Goal: Task Accomplishment & Management: Complete application form

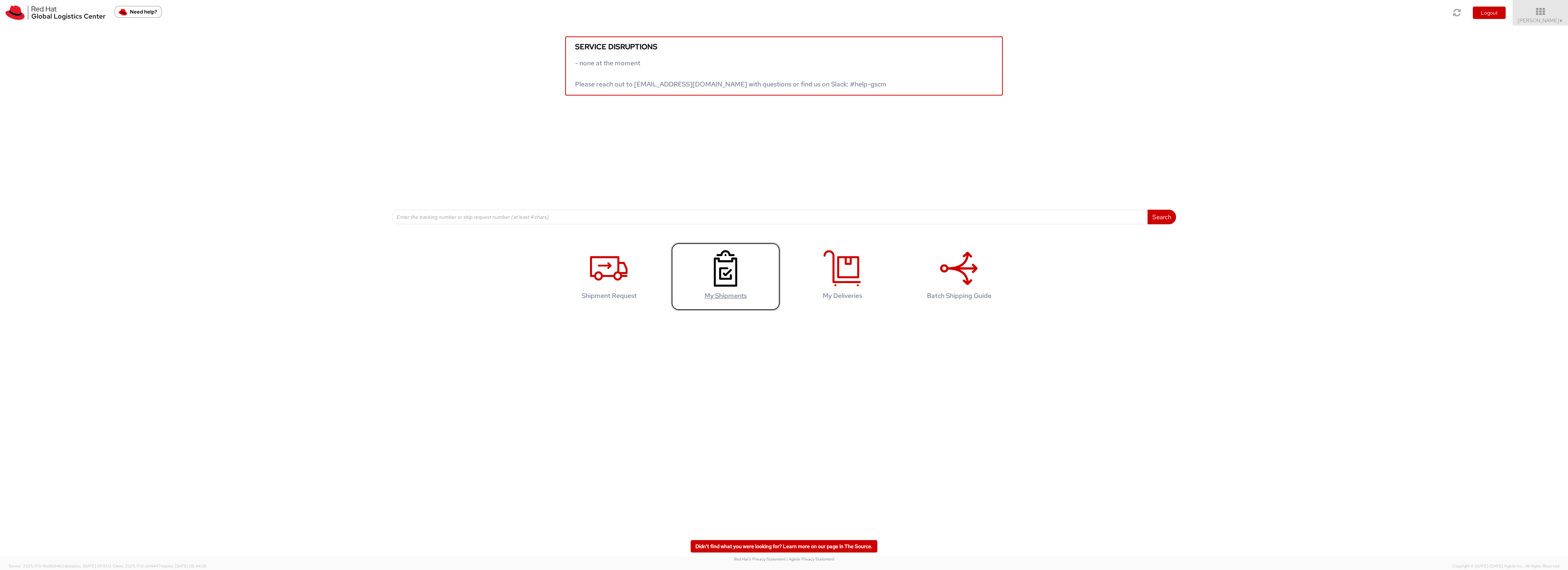
click at [726, 287] on icon at bounding box center [725, 268] width 38 height 36
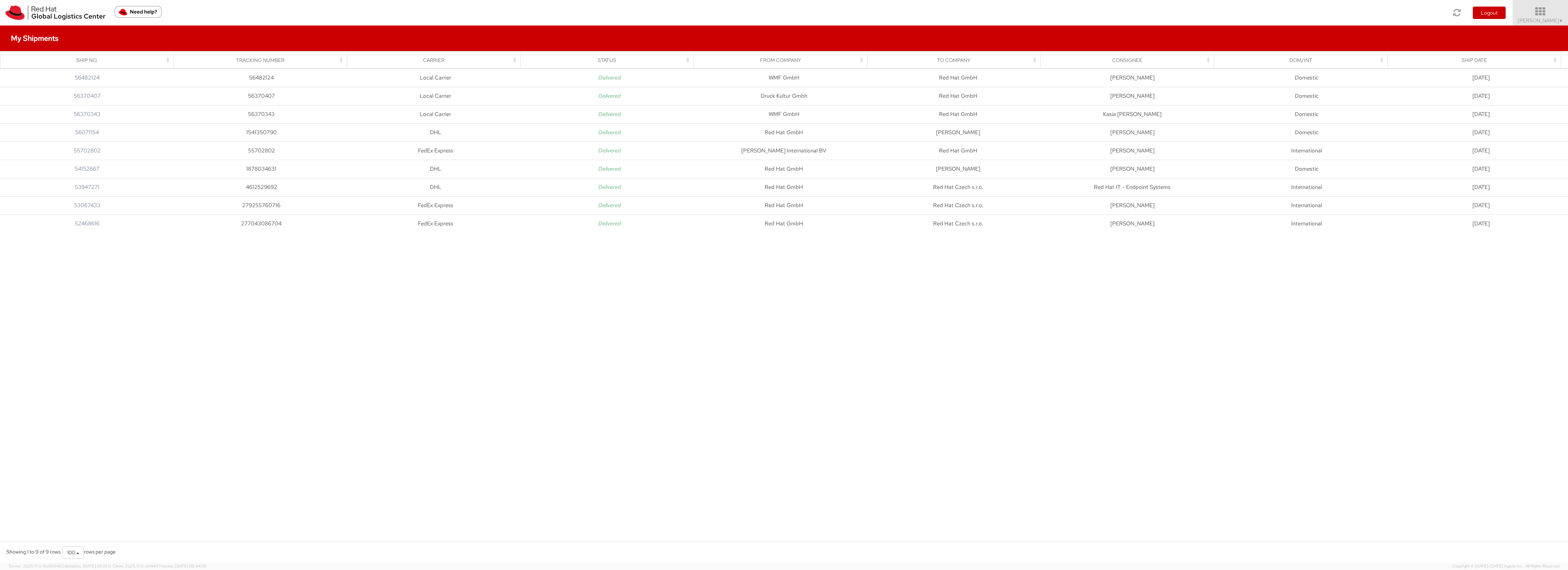
click at [1544, 13] on icon at bounding box center [1541, 12] width 64 height 10
click at [1510, 50] on link "Shipment Request" at bounding box center [1539, 52] width 58 height 16
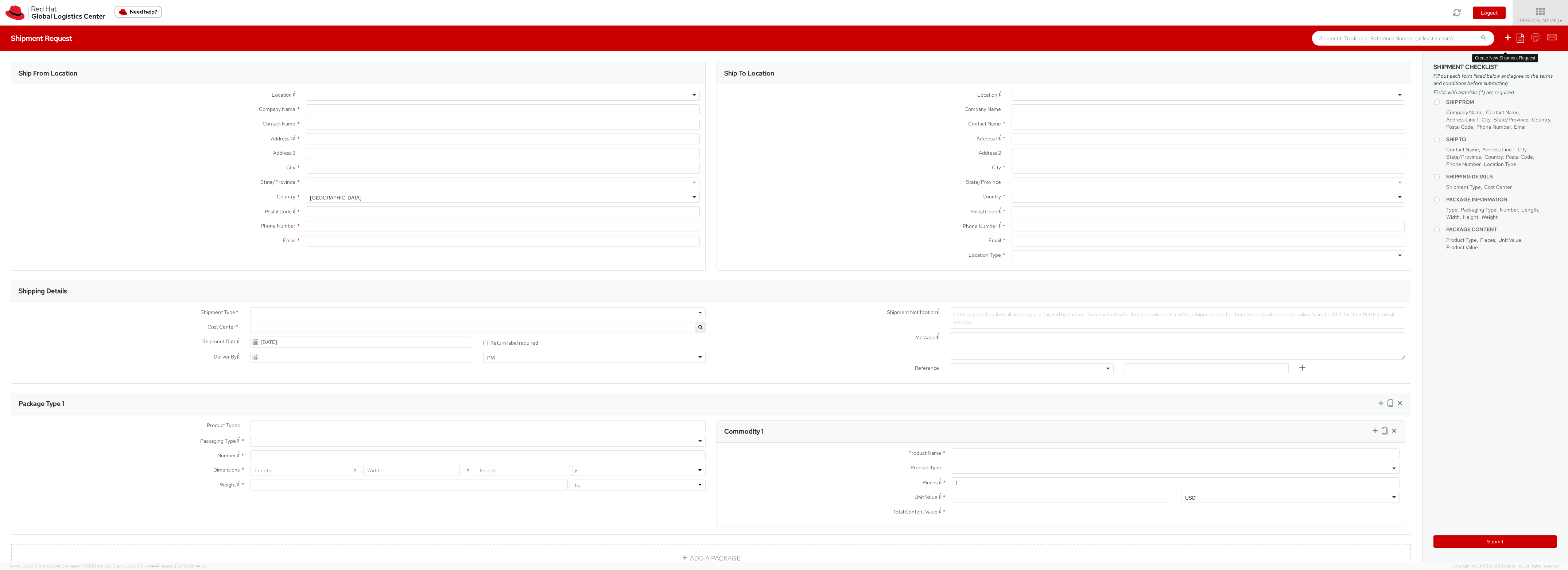
select select
select select "937"
click at [335, 93] on div at bounding box center [503, 95] width 394 height 11
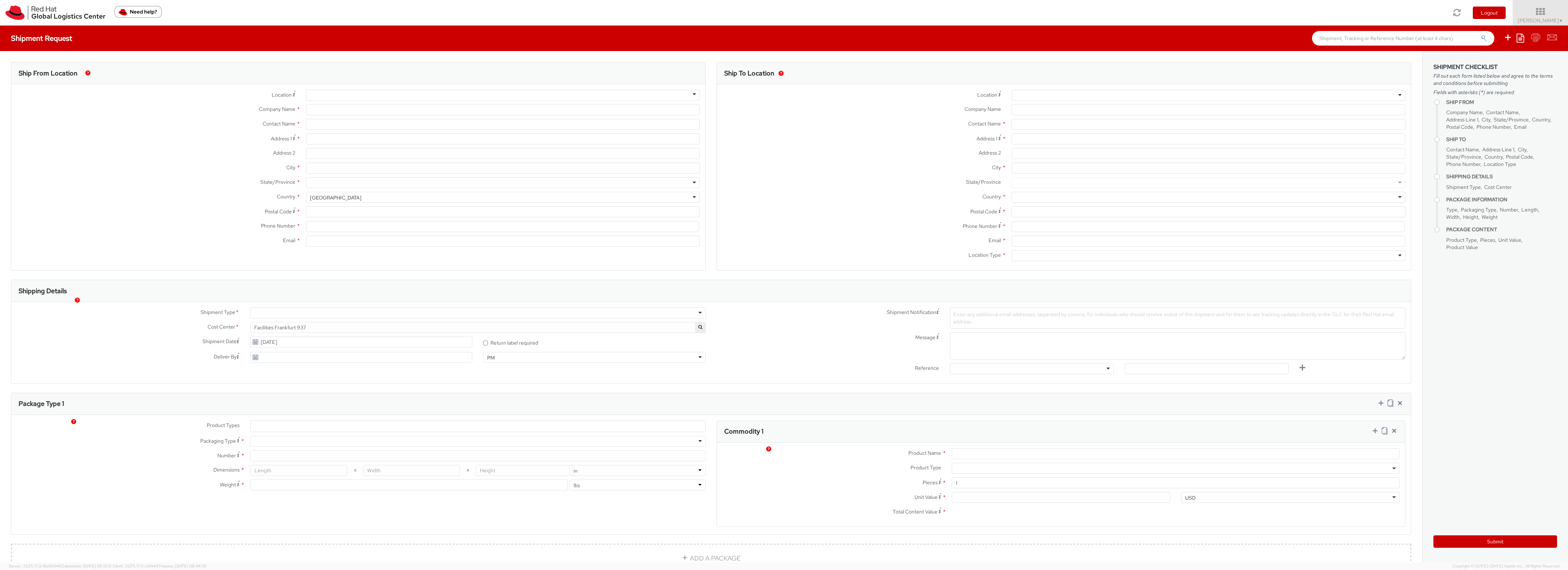
type input "Red Hat GmbH"
type input "Sondos Elgendy"
type input "Messe Turm"
type input "11th Floor"
type input "FRANKFURT"
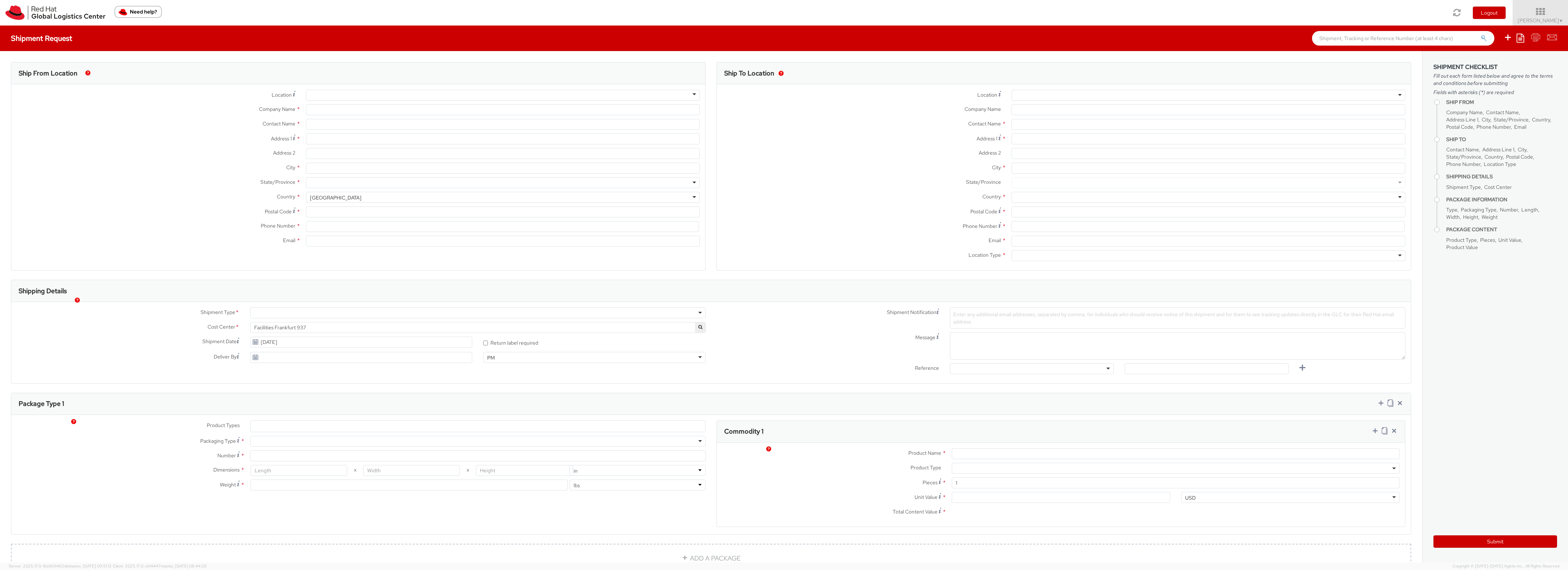
type input "60308"
type input "4969365051297"
type input "selgendy@redhat.com"
select select "CM"
select select "KGS"
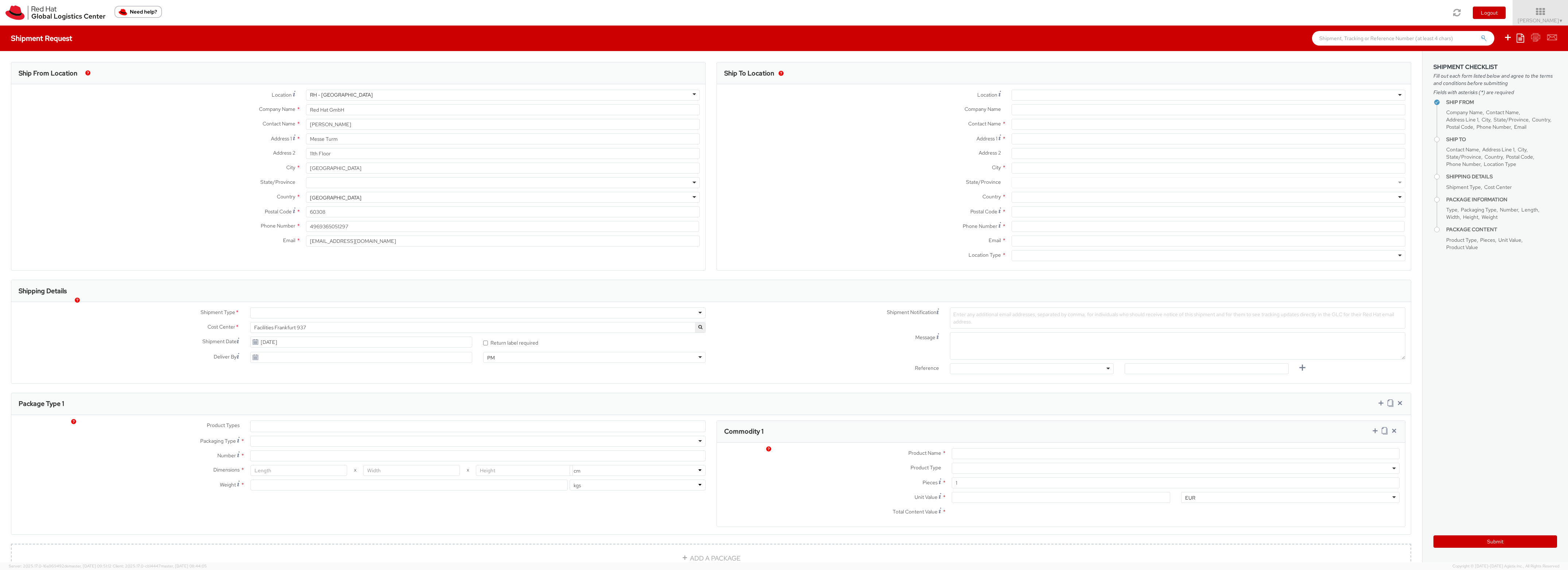
scroll to position [0, 0]
click at [1039, 94] on div at bounding box center [1209, 95] width 394 height 11
type input "muni"
type input "Red Hat GmbH"
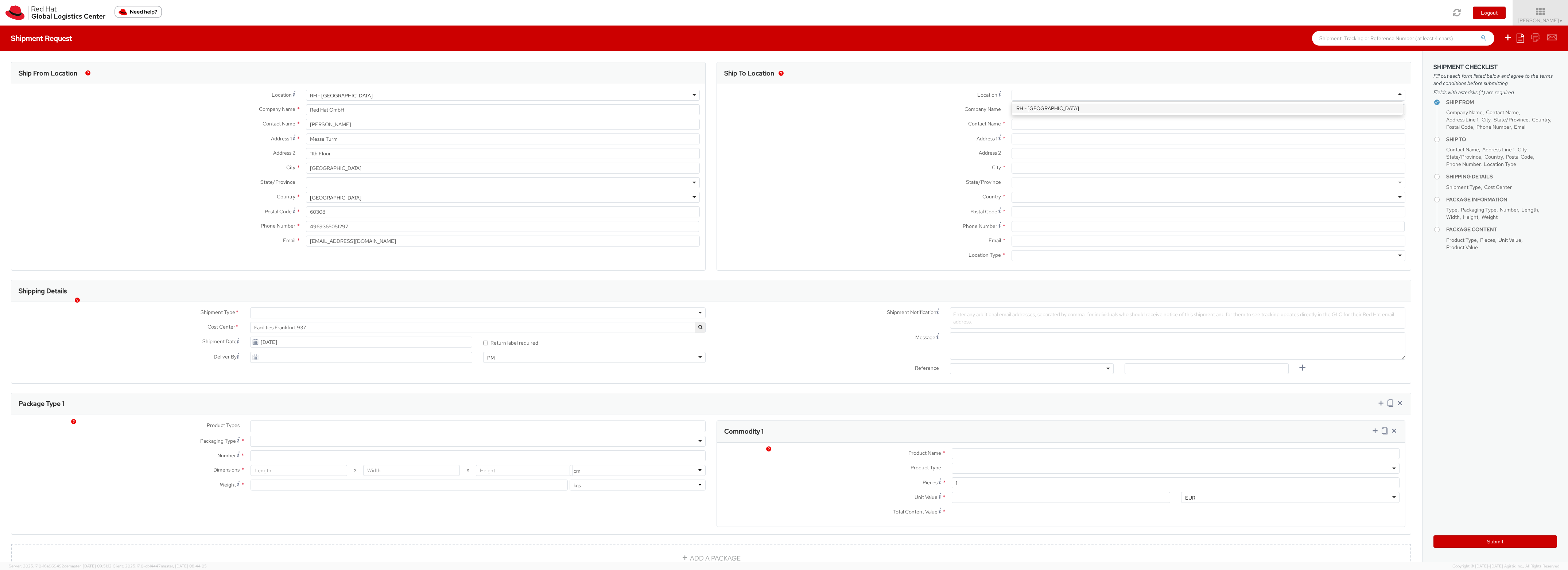
type input "Werner-von-Siemens-Ring 12"
type input "Technopark II"
type input "MUNICH"
type input "85630"
type input "49 89 205071 0"
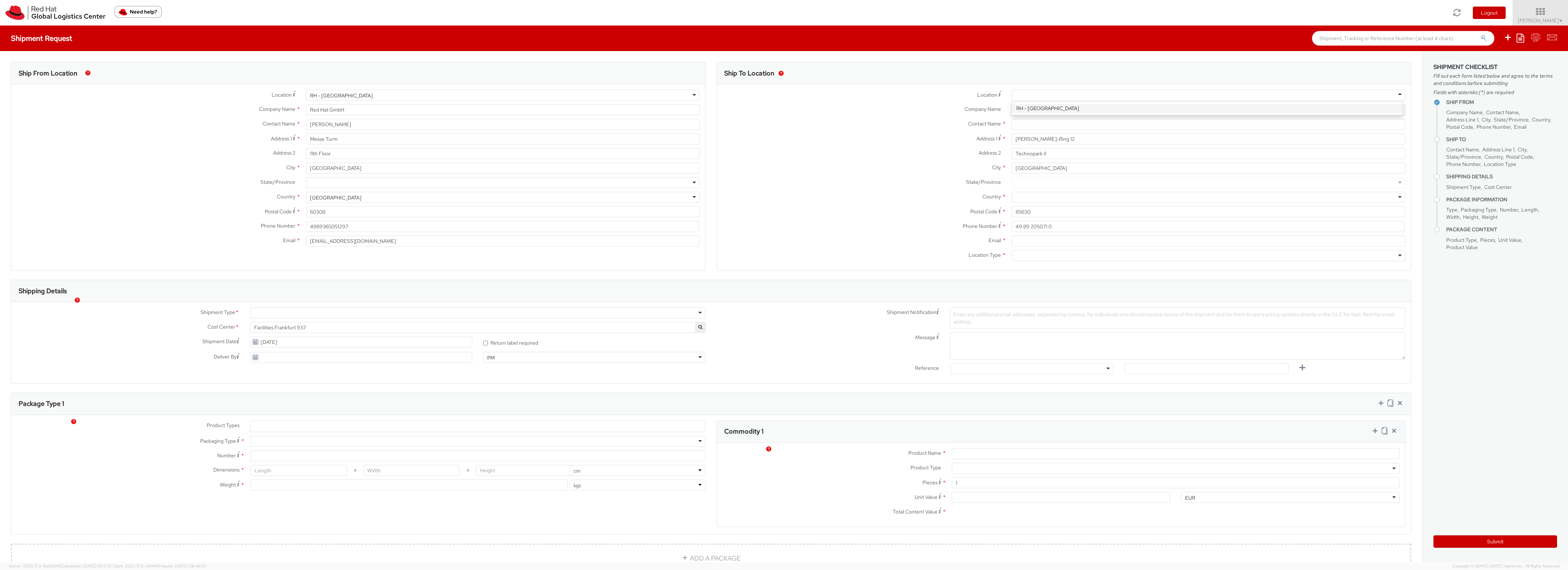
scroll to position [1, 0]
click at [341, 319] on div at bounding box center [478, 313] width 456 height 11
click at [338, 363] on input "08/18/2025" at bounding box center [361, 357] width 223 height 11
click at [302, 431] on td "20" at bounding box center [299, 425] width 15 height 11
type input "08/20/2025"
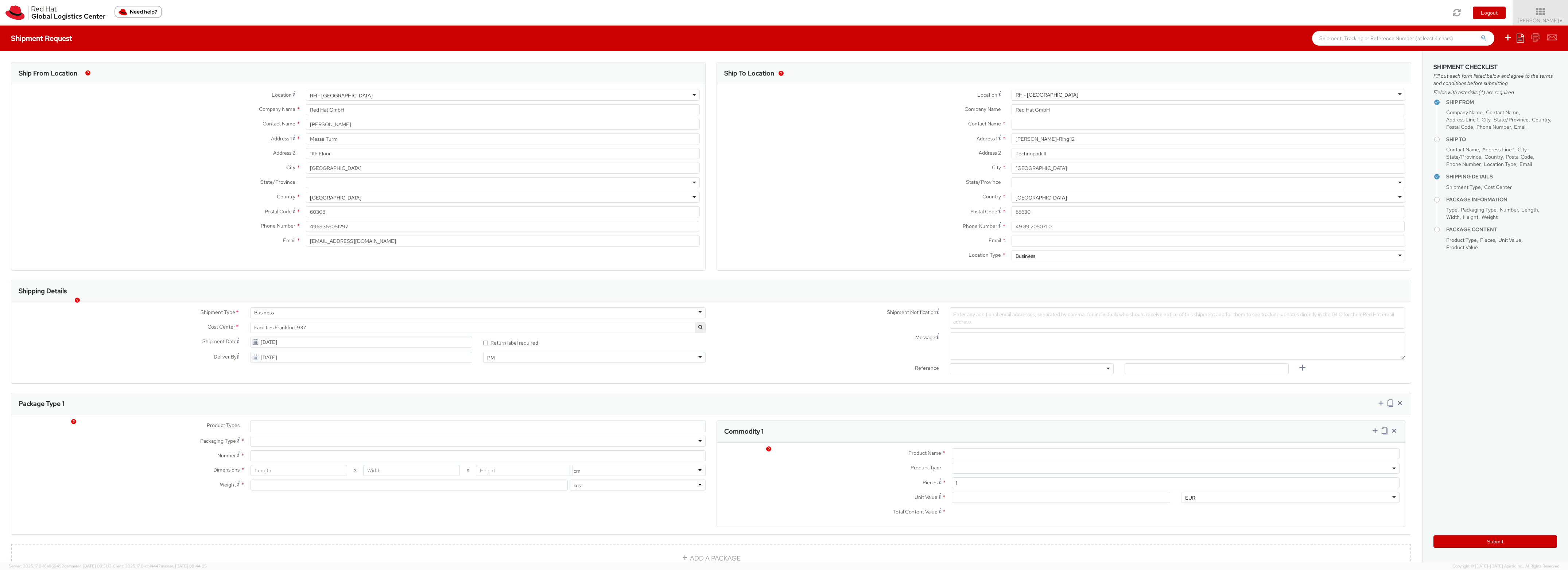
click at [1000, 325] on span "Enter any additional email addresses, separated by comma, for individuals who s…" at bounding box center [1174, 318] width 441 height 14
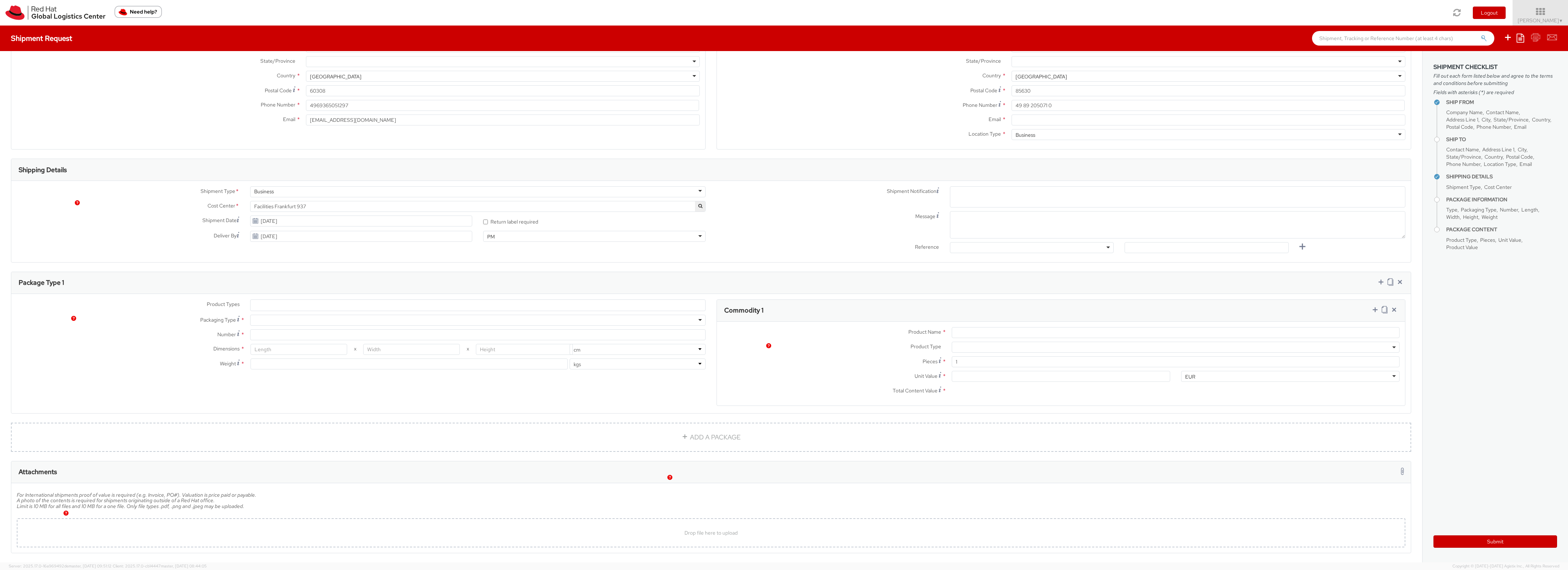
scroll to position [164, 0]
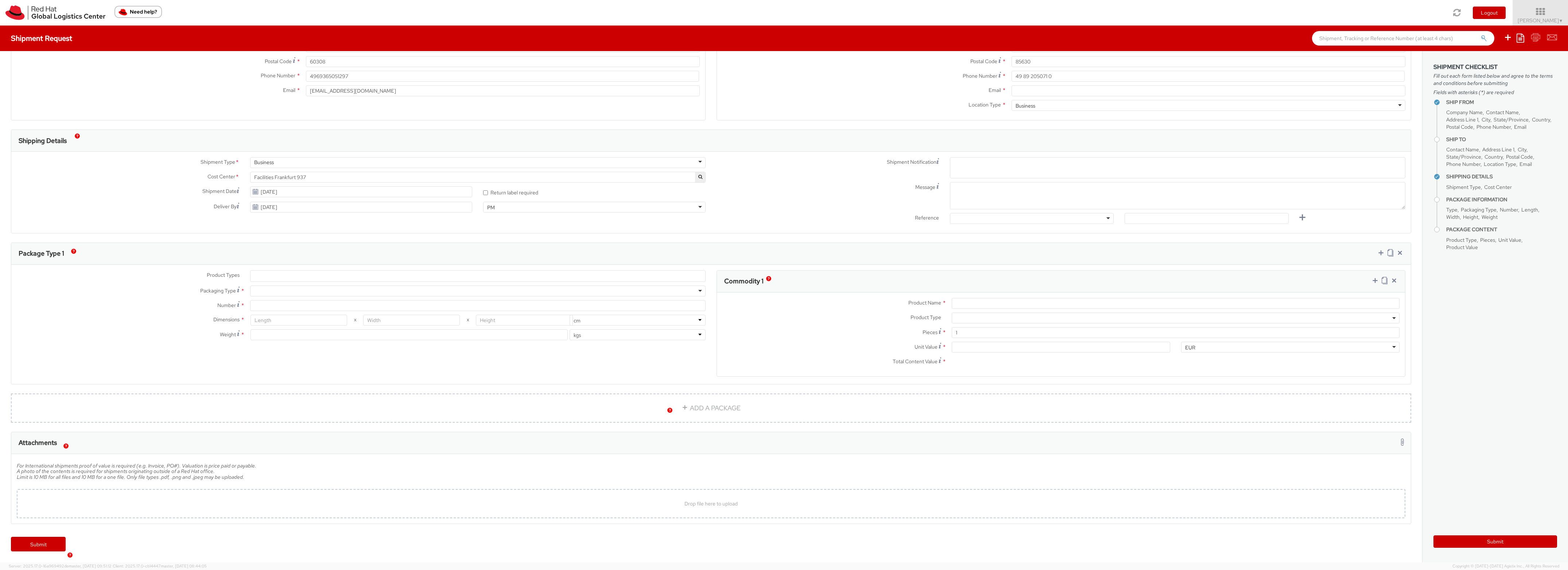
click at [312, 274] on ul at bounding box center [478, 276] width 455 height 11
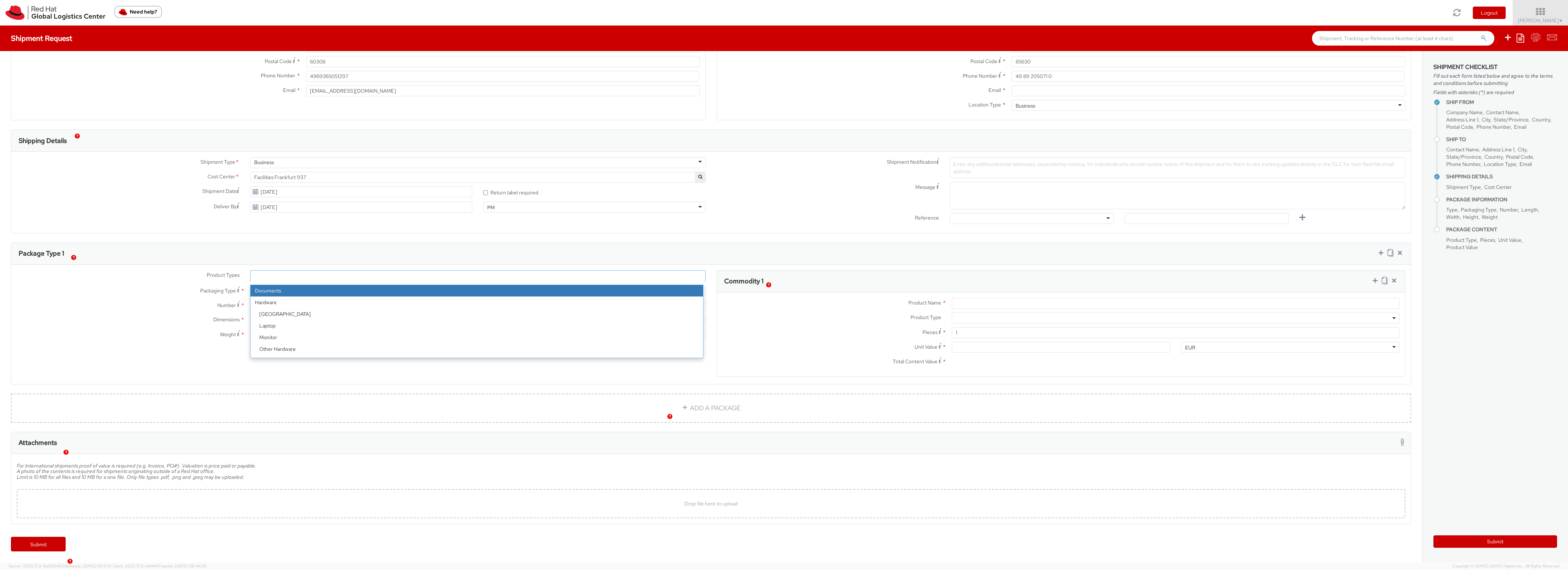
select select "DOCUMENT"
type input "Documents"
select select "DOCUMENT"
type input "1.00"
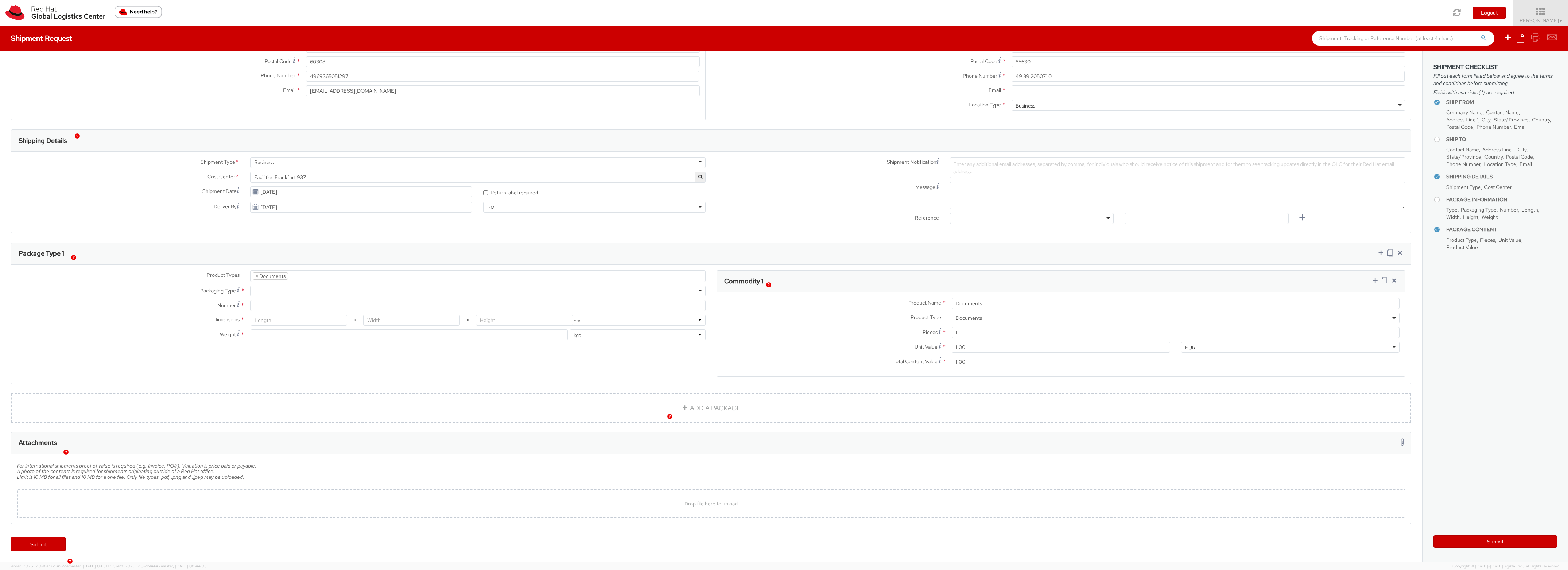
click at [281, 296] on div at bounding box center [478, 291] width 456 height 11
type input "1"
type input "24.13"
type input "31.75"
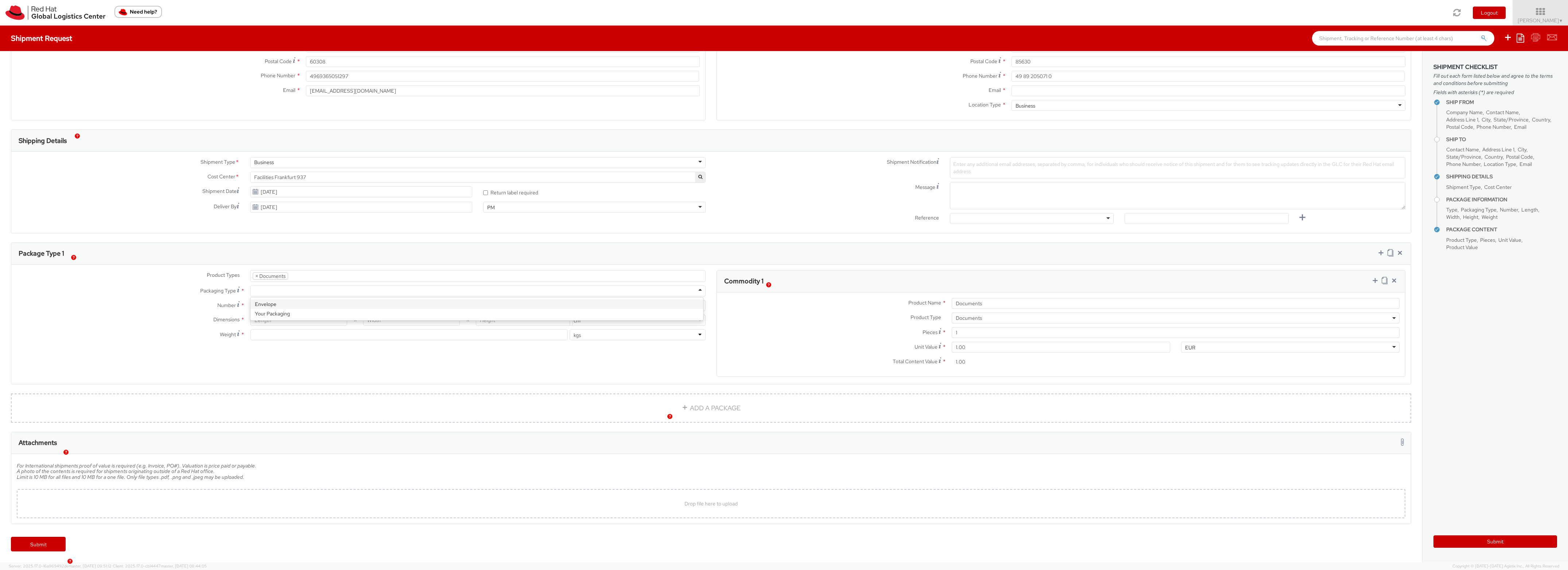
type input "0.64"
type input "0.5"
click at [1010, 308] on input "Documents" at bounding box center [1176, 303] width 448 height 11
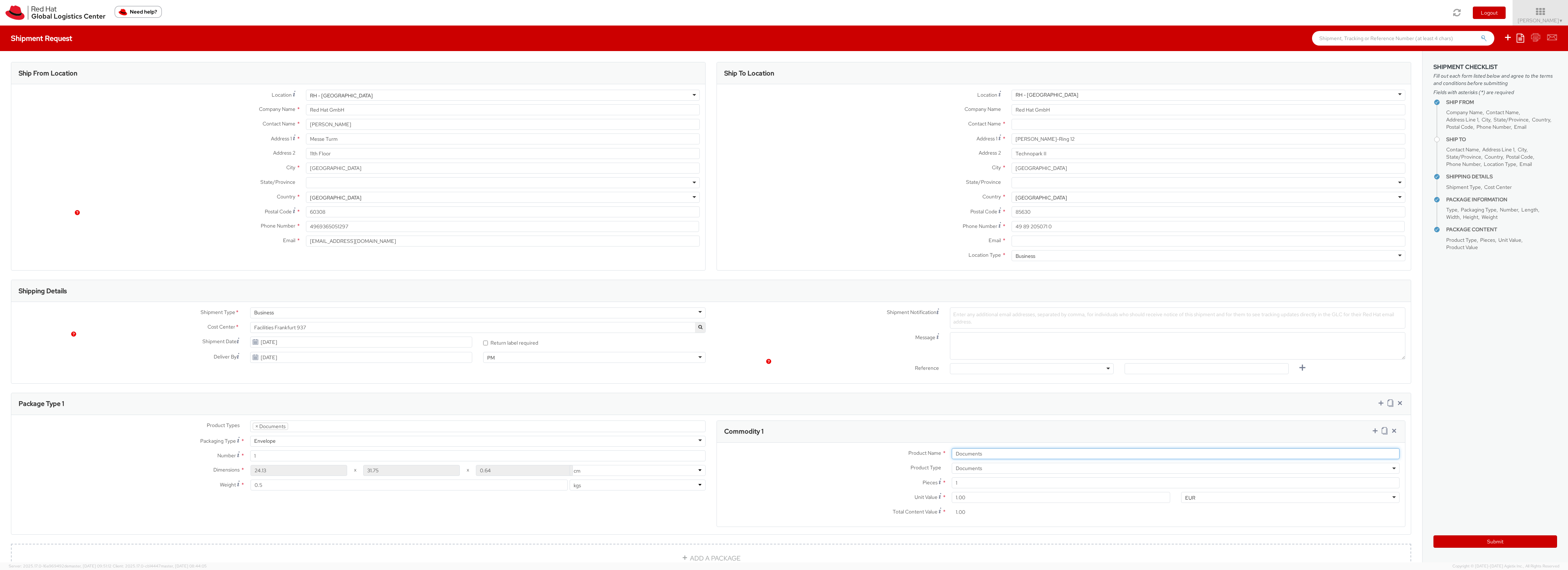
scroll to position [181, 0]
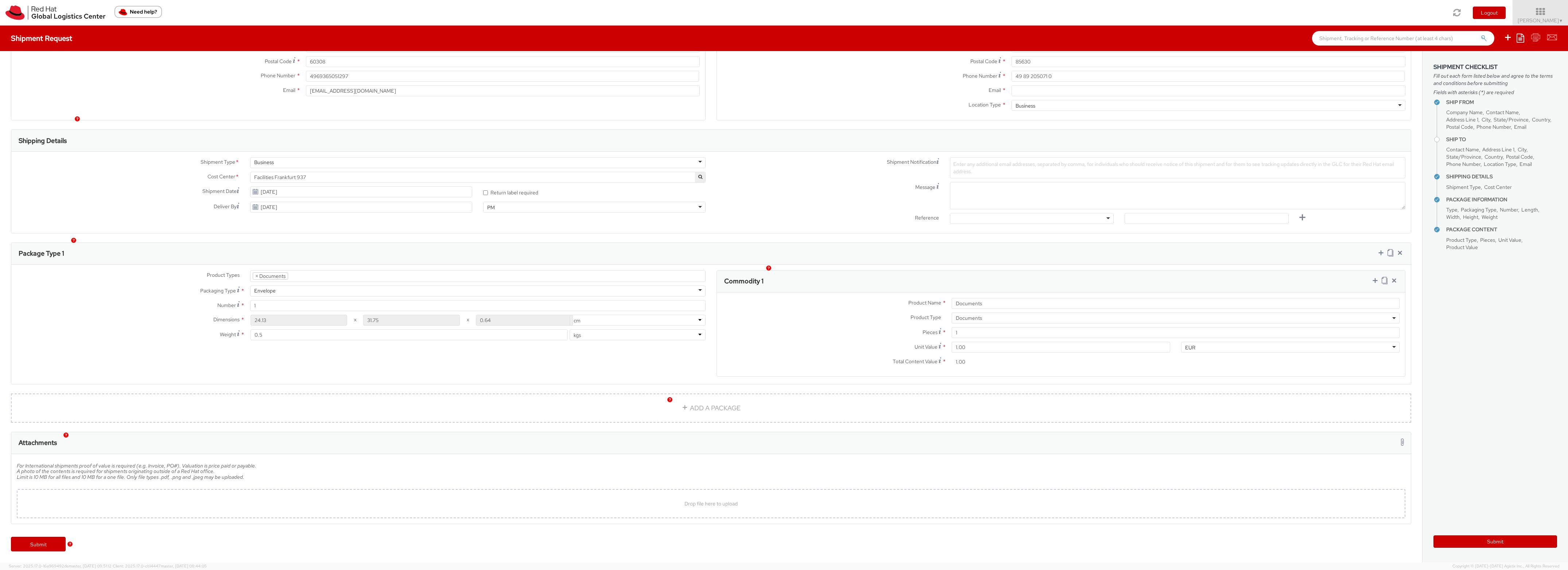
click at [986, 161] on span "Enter any additional email addresses, separated by comma, for individuals who s…" at bounding box center [1174, 167] width 441 height 14
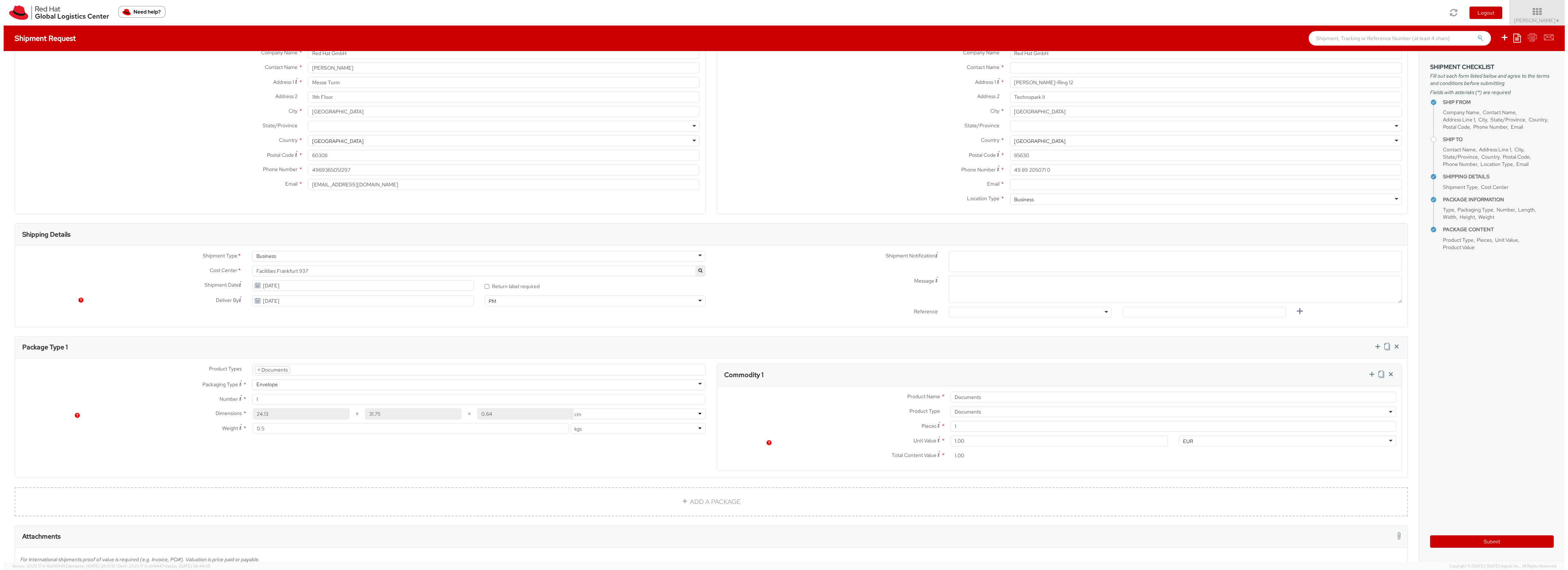
scroll to position [0, 0]
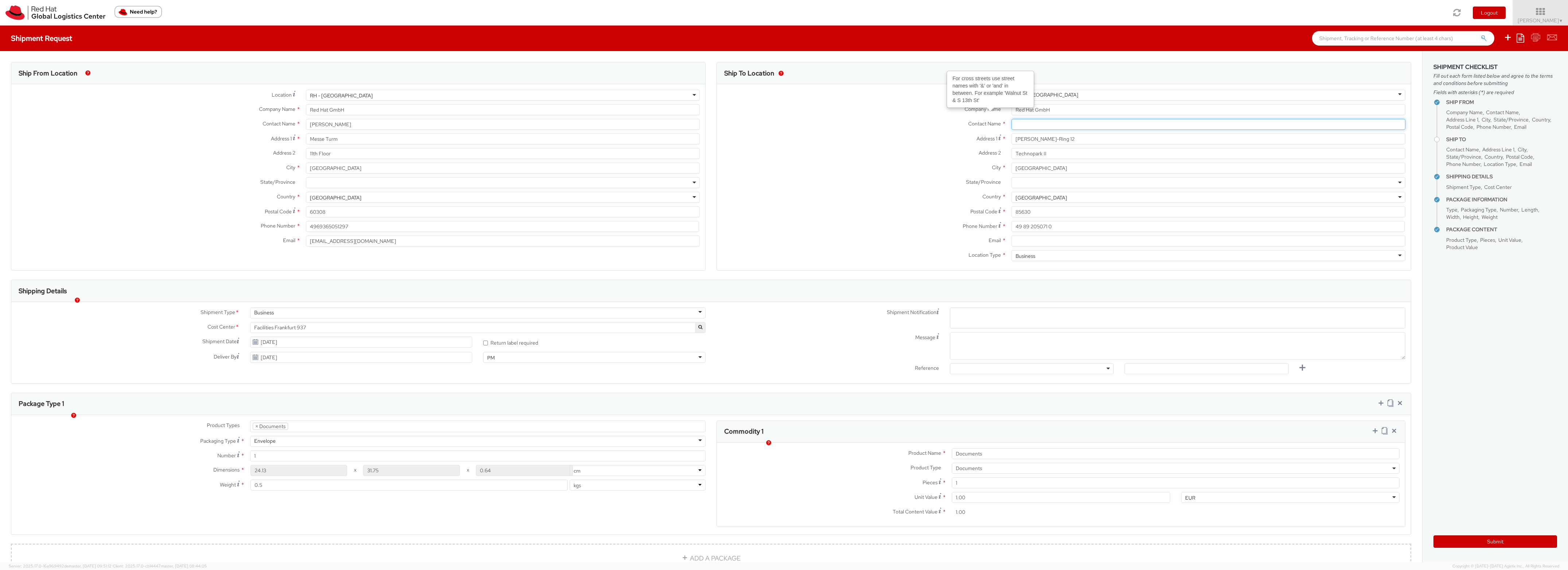
click at [1052, 128] on input "text" at bounding box center [1209, 124] width 394 height 11
click at [1058, 128] on input "F" at bounding box center [1209, 124] width 394 height 11
paste input "ranziska Schmidt"
type input "Franziska Schmidt"
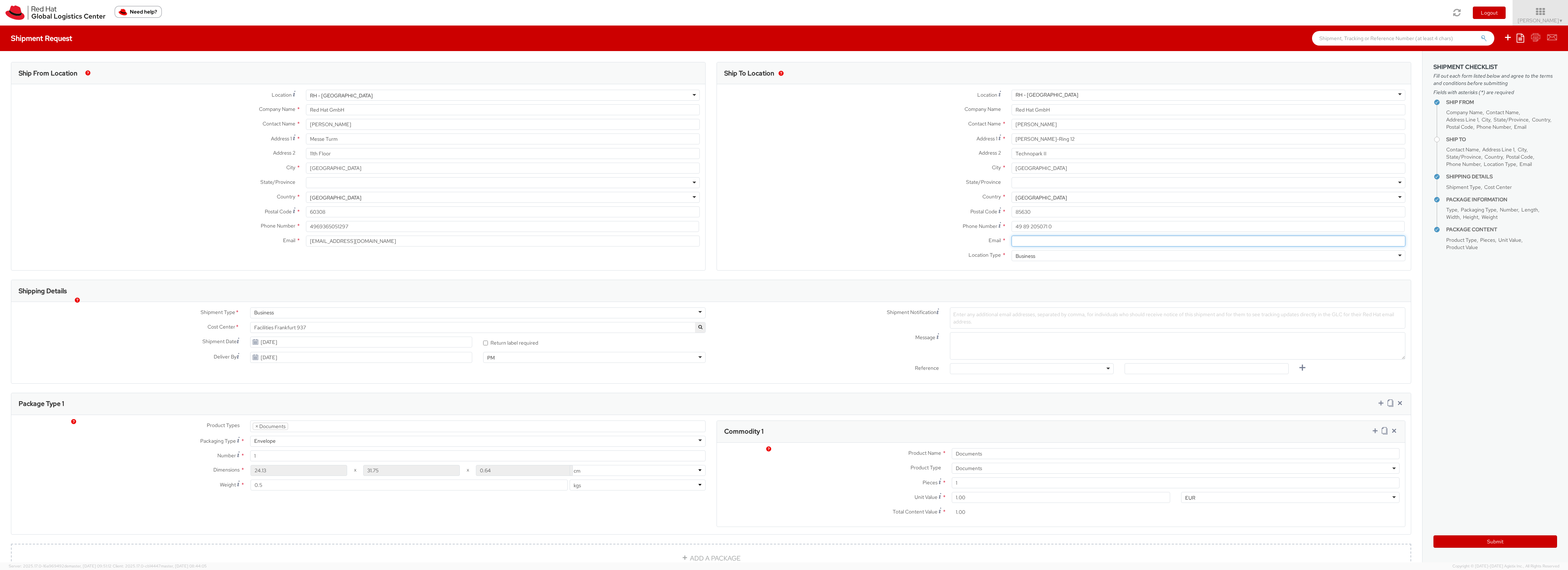
click at [1062, 246] on input "Email *" at bounding box center [1209, 240] width 394 height 11
paste input "fschmidt@redhat.com"
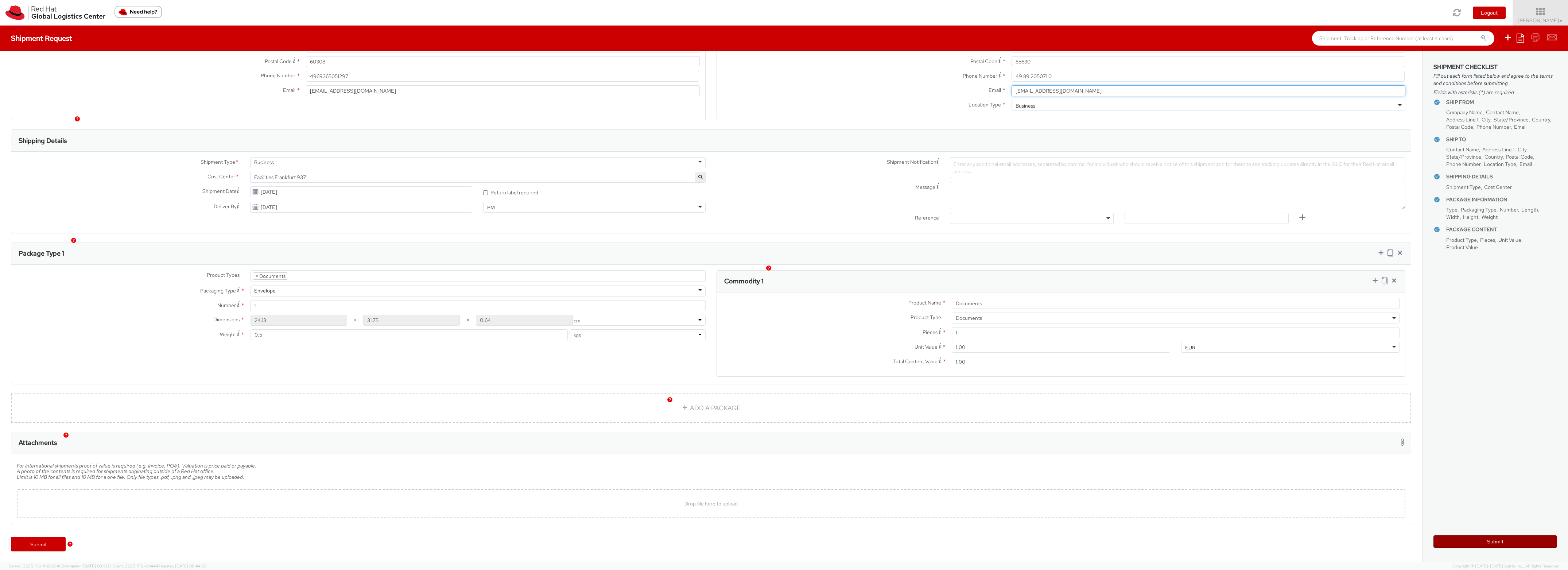
type input "fschmidt@redhat.com"
click at [1498, 540] on button "Submit" at bounding box center [1496, 541] width 124 height 13
